Goal: Task Accomplishment & Management: Complete application form

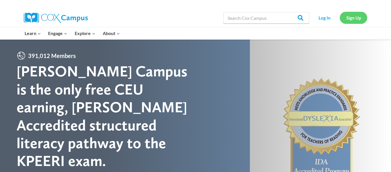
click at [343, 19] on link "Sign Up" at bounding box center [353, 18] width 27 height 12
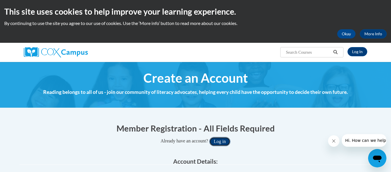
click at [230, 137] on button "Log in" at bounding box center [219, 141] width 21 height 9
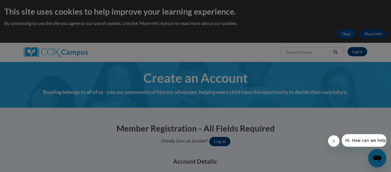
scroll to position [31, 0]
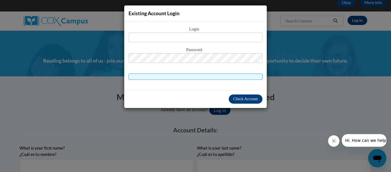
click at [279, 105] on div "Existing Account Login Login Password" at bounding box center [195, 86] width 391 height 172
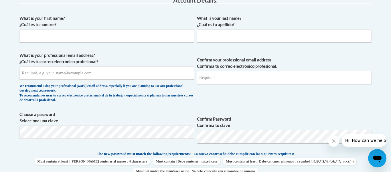
scroll to position [161, 0]
click at [99, 38] on input "What is your first name? ¿Cuál es tu nombre?" at bounding box center [106, 35] width 175 height 13
type input "Nicole"
type input "Stock"
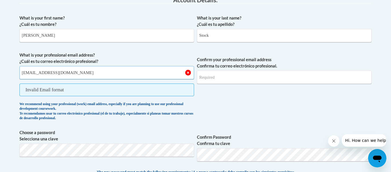
type input "nstock@cedarburg.k12.wi.us"
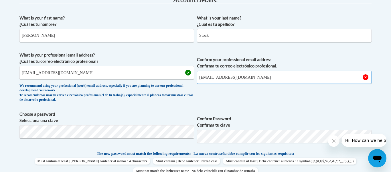
type input "nstock@cedarburg.k12.wi.us"
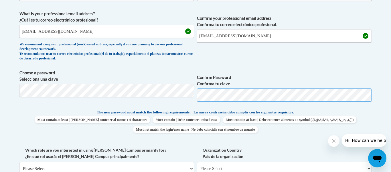
scroll to position [203, 0]
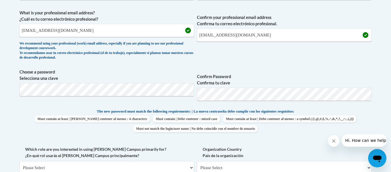
click at [298, 67] on div "What is your first name? ¿Cuál es tu nombre? Nicole What is your last name? ¿Cu…" at bounding box center [195, 100] width 352 height 261
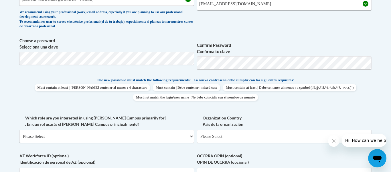
scroll to position [235, 0]
click at [82, 138] on select "Please Select College/University | Colegio/Universidad Community/Nonprofit Part…" at bounding box center [106, 135] width 175 height 13
select select "fbf2d438-af2f-41f8-98f1-81c410e29de3"
click at [19, 129] on select "Please Select College/University | Colegio/Universidad Community/Nonprofit Part…" at bounding box center [106, 135] width 175 height 13
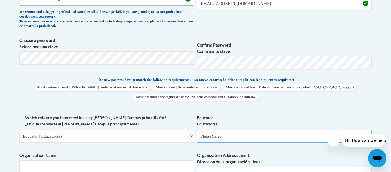
click at [267, 132] on select "Please Select Early Learning/Daycare Teacher/Family Home Care Provider | Maestr…" at bounding box center [284, 135] width 175 height 13
select select "8e40623d-54d0-45cd-9f92-5df65cd3f8cf"
click at [197, 129] on select "Please Select Early Learning/Daycare Teacher/Family Home Care Provider | Maestr…" at bounding box center [284, 135] width 175 height 13
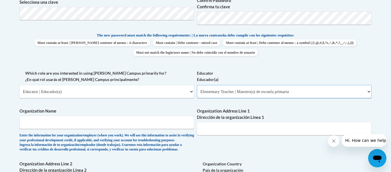
scroll to position [300, 0]
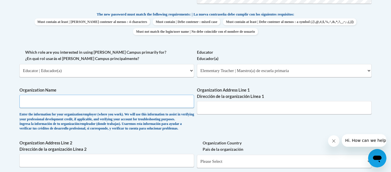
click at [110, 105] on input "Organization Name" at bounding box center [106, 101] width 175 height 13
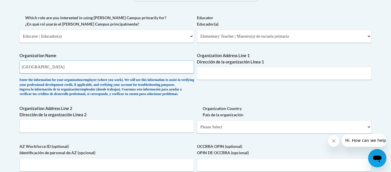
scroll to position [336, 0]
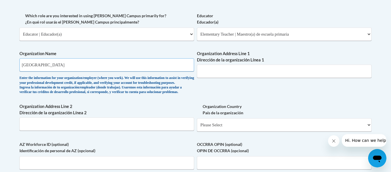
type input "Cedarburg School District"
click at [235, 70] on input "Organization Address Line 1 Dirección de la organización Línea 1" at bounding box center [284, 70] width 175 height 13
paste input "W68 Evergreen Blvd"
type input "W68 Evergreen Blvd"
click at [74, 130] on input "Organization Address Line 2 Dirección de la organización Línea 2" at bounding box center [106, 123] width 175 height 13
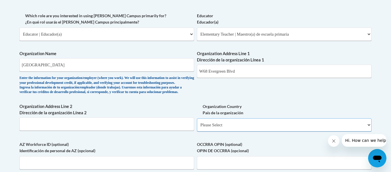
click at [231, 131] on select "Please Select United States | Estados Unidos Outside of the United States | Fue…" at bounding box center [284, 124] width 175 height 13
select select "ad49bcad-a171-4b2e-b99c-48b446064914"
click at [197, 127] on select "Please Select United States | Estados Unidos Outside of the United States | Fue…" at bounding box center [284, 124] width 175 height 13
select select
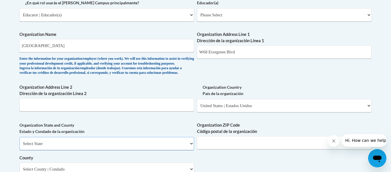
click at [68, 150] on select "Select State Alabama Alaska Arizona Arkansas California Colorado Connecticut De…" at bounding box center [106, 143] width 175 height 13
select select "Wisconsin"
click at [19, 146] on select "Select State Alabama Alaska Arizona Arkansas California Colorado Connecticut De…" at bounding box center [106, 143] width 175 height 13
click at [265, 148] on input "Organization ZIP Code Código postal de la organización" at bounding box center [284, 142] width 175 height 13
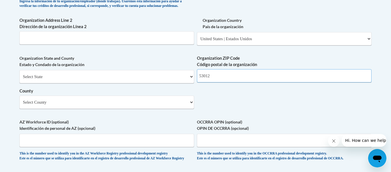
scroll to position [423, 0]
type input "53012"
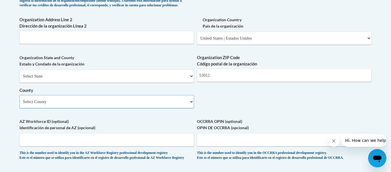
click at [128, 106] on select "Select County Adams Ashland Barron Bayfield Brown Buffalo Burnett Calumet Chipp…" at bounding box center [106, 101] width 175 height 13
select select "Ozaukee"
click at [19, 104] on select "Select County Adams Ashland Barron Bayfield Brown Buffalo Burnett Calumet Chipp…" at bounding box center [106, 101] width 175 height 13
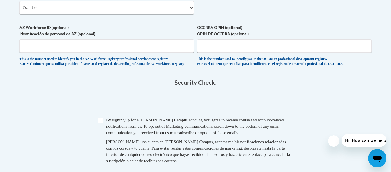
scroll to position [517, 0]
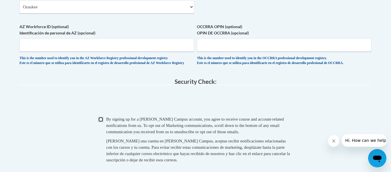
click at [102, 122] on input "Checkbox" at bounding box center [100, 119] width 5 height 5
checkbox input "true"
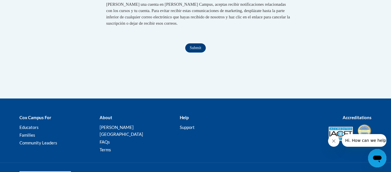
scroll to position [654, 0]
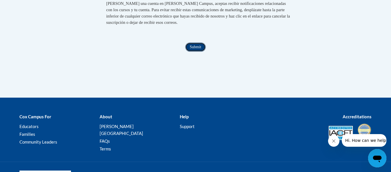
click at [202, 52] on input "Submit" at bounding box center [195, 46] width 21 height 9
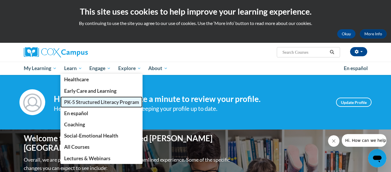
click at [76, 100] on span "PK-5 Structured Literacy Program" at bounding box center [101, 102] width 75 height 6
